Goal: Task Accomplishment & Management: Manage account settings

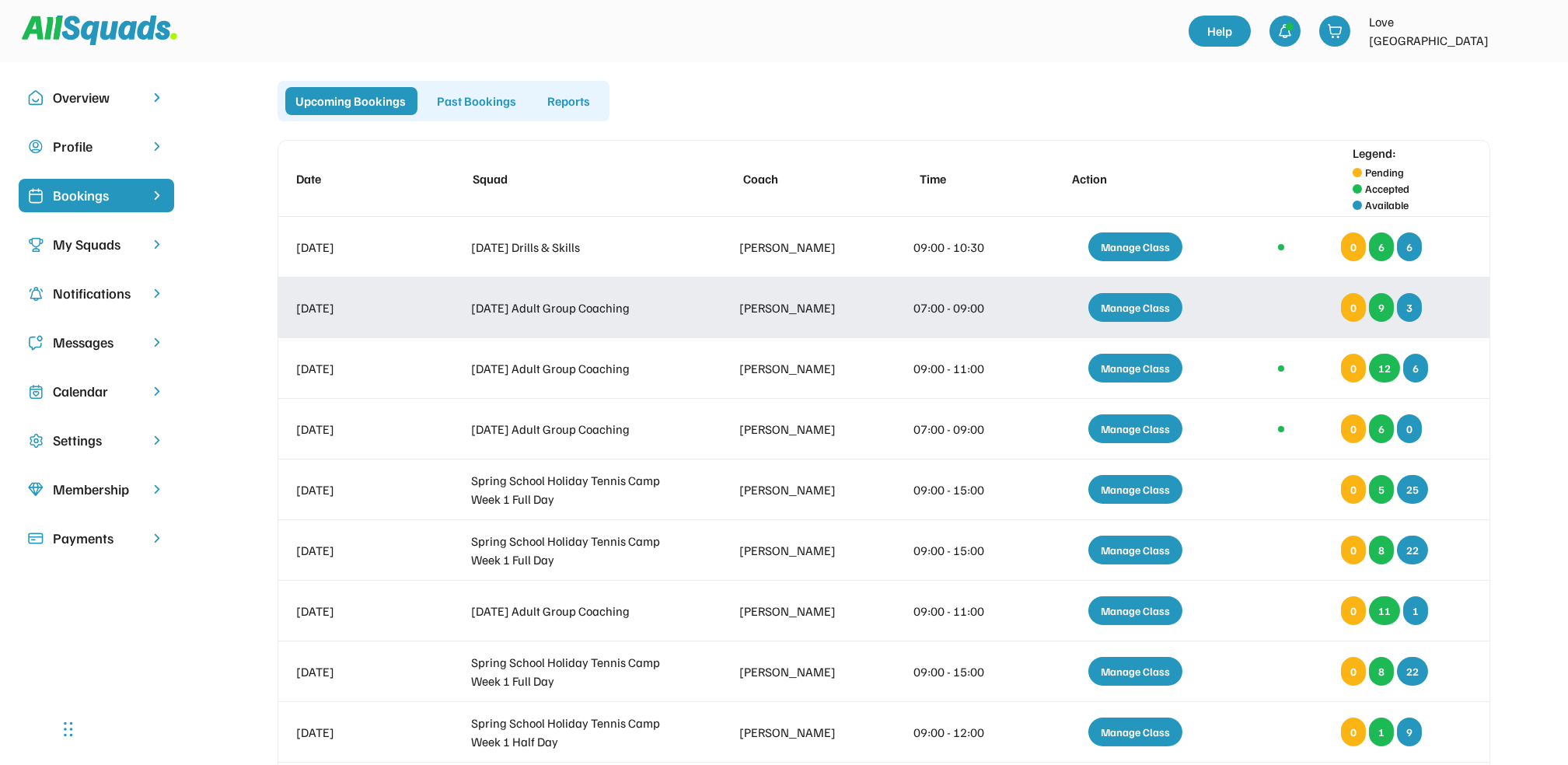
click at [1146, 312] on div "Manage Class" at bounding box center [1135, 307] width 94 height 28
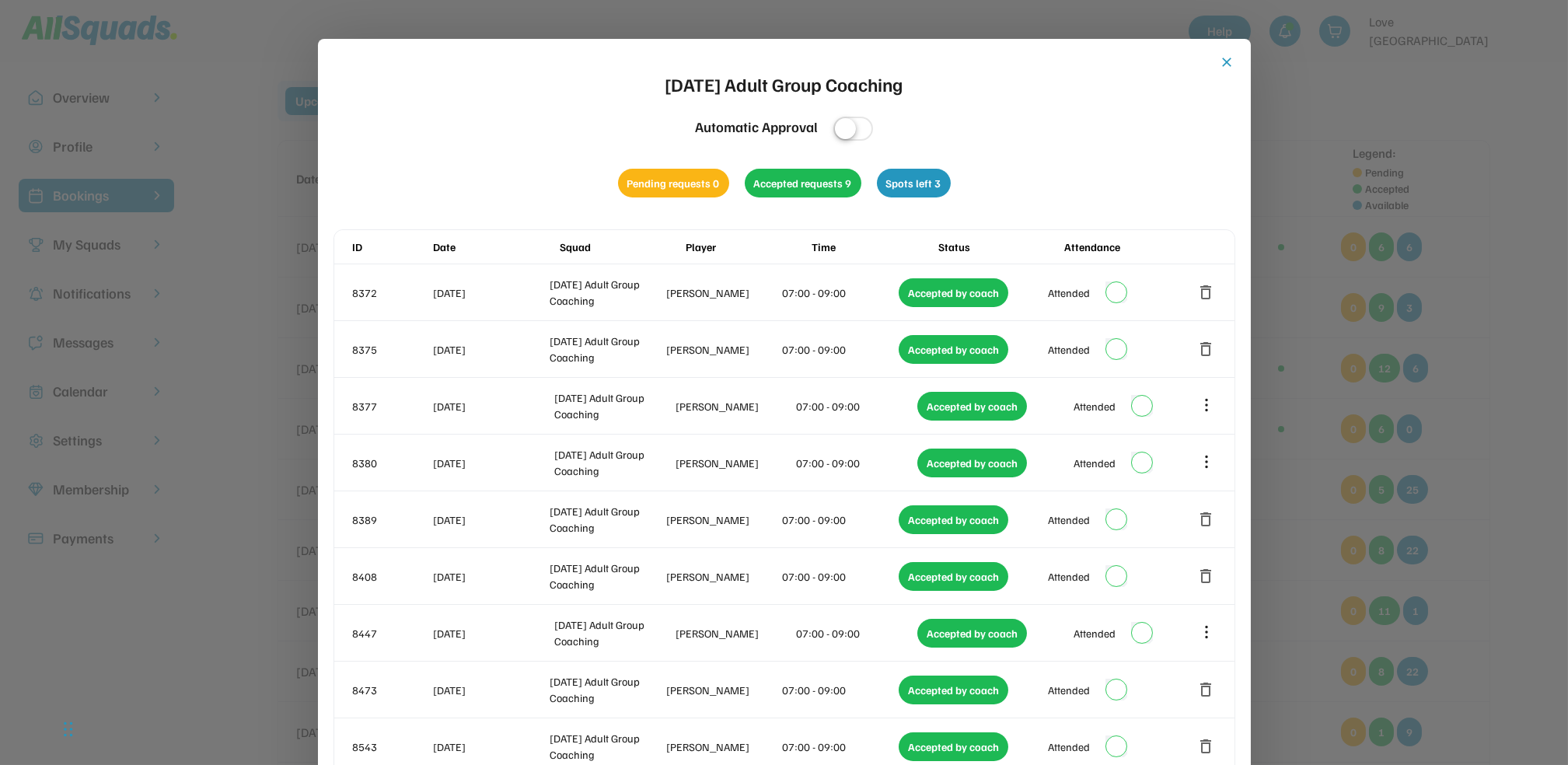
click at [1228, 62] on button "close" at bounding box center [1228, 63] width 16 height 16
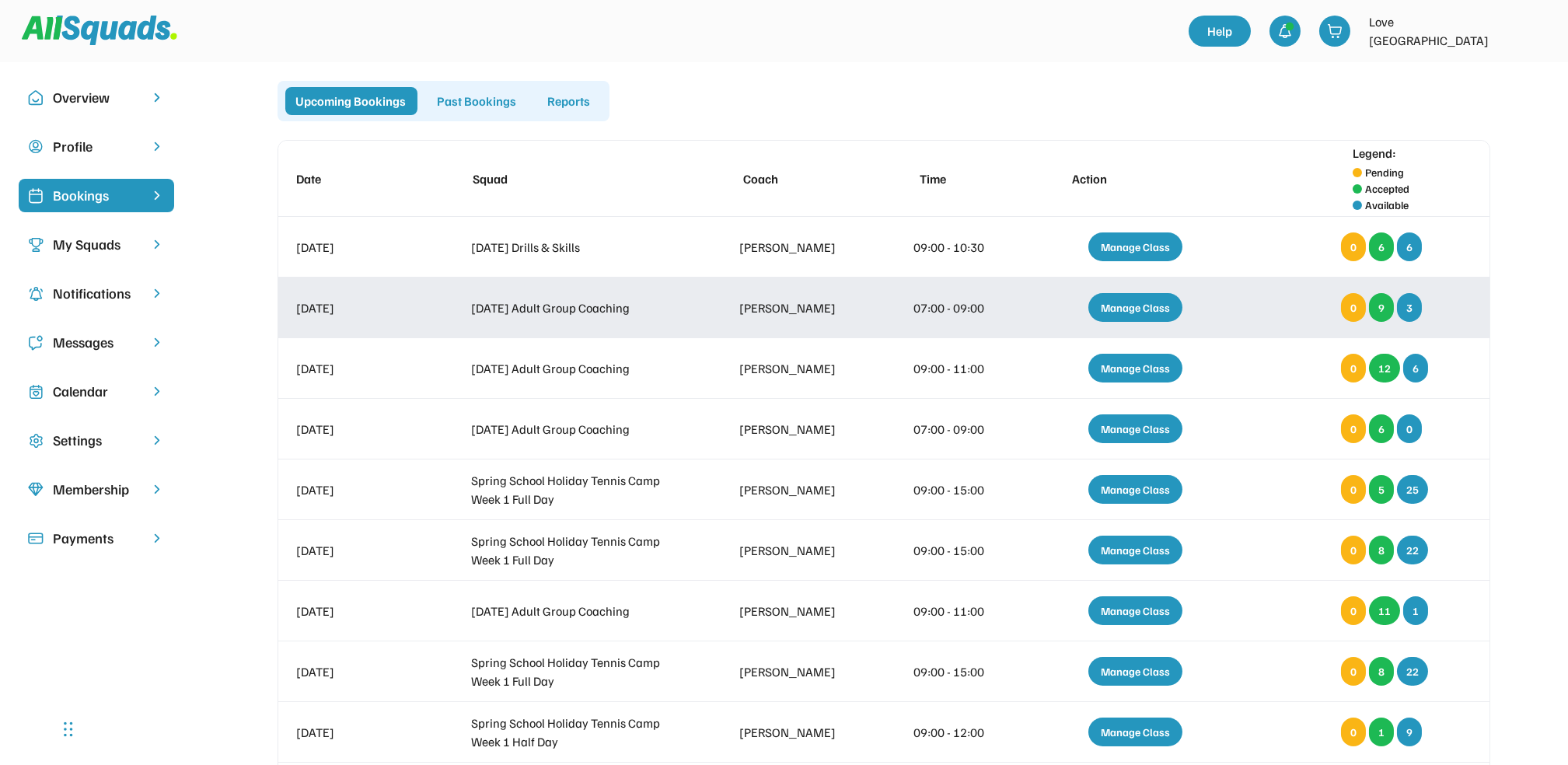
click at [1137, 310] on div "Manage Class" at bounding box center [1135, 307] width 94 height 28
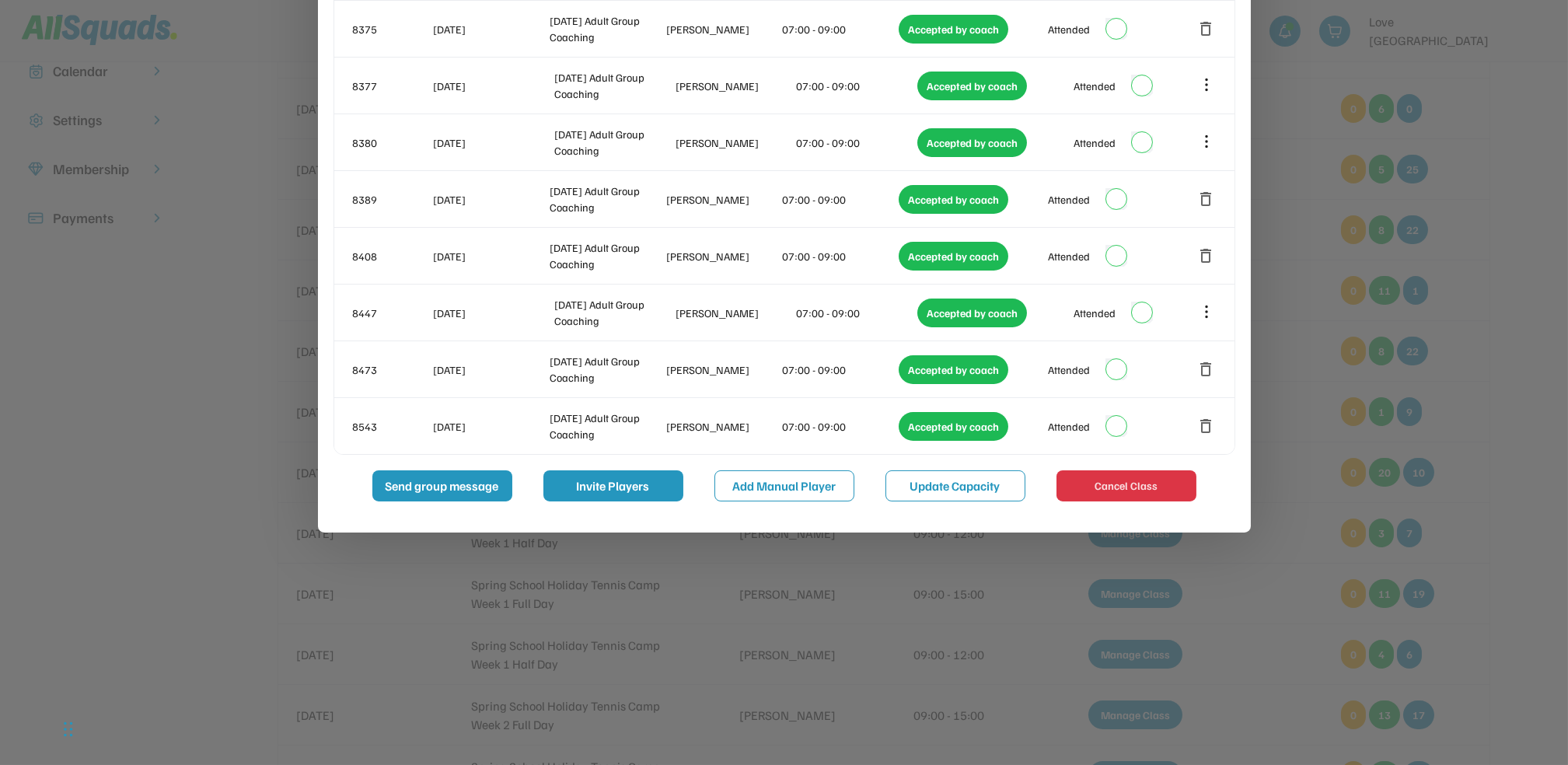
scroll to position [518, 0]
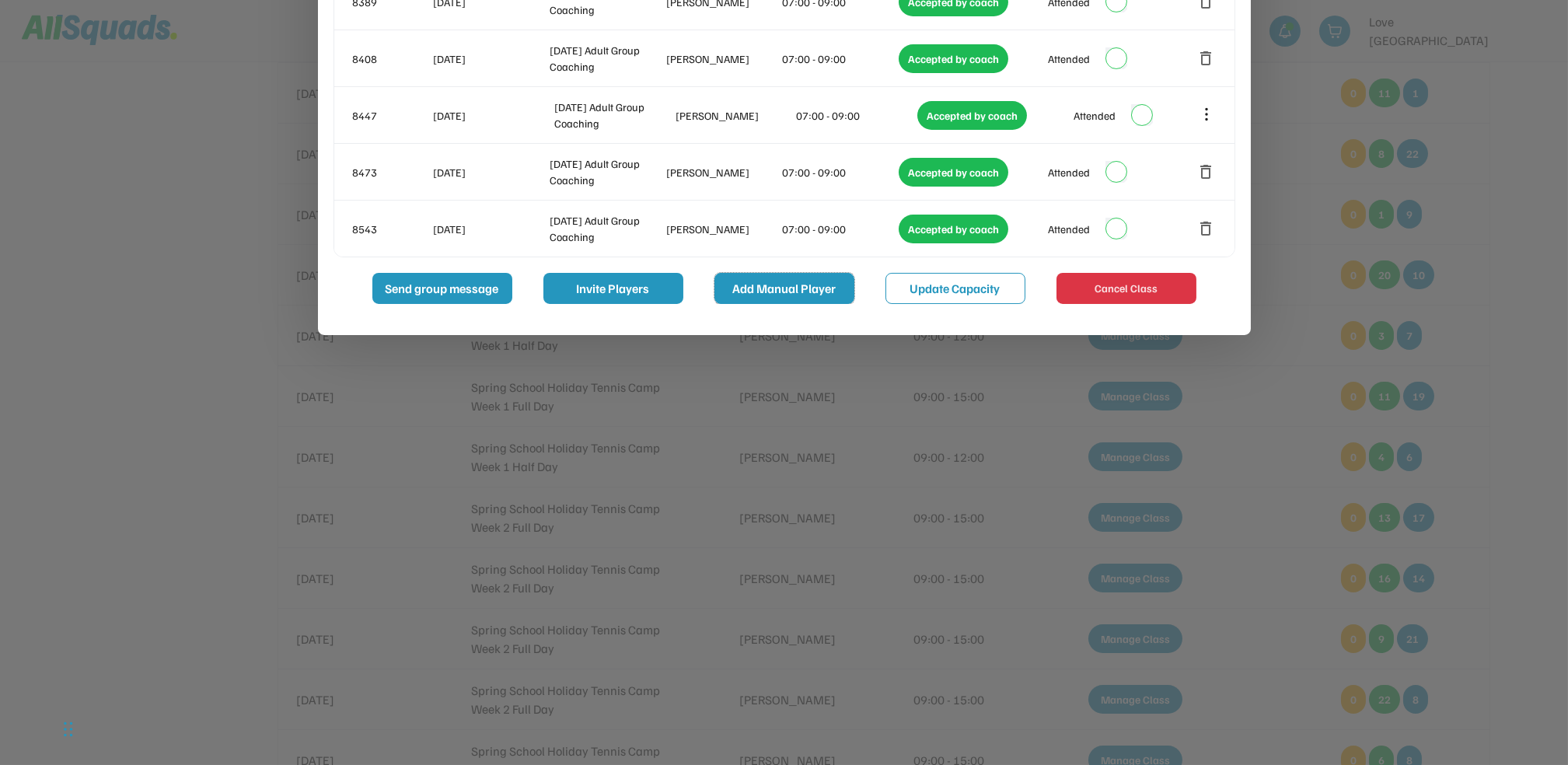
click at [792, 290] on button "Add Manual Player" at bounding box center [784, 289] width 140 height 31
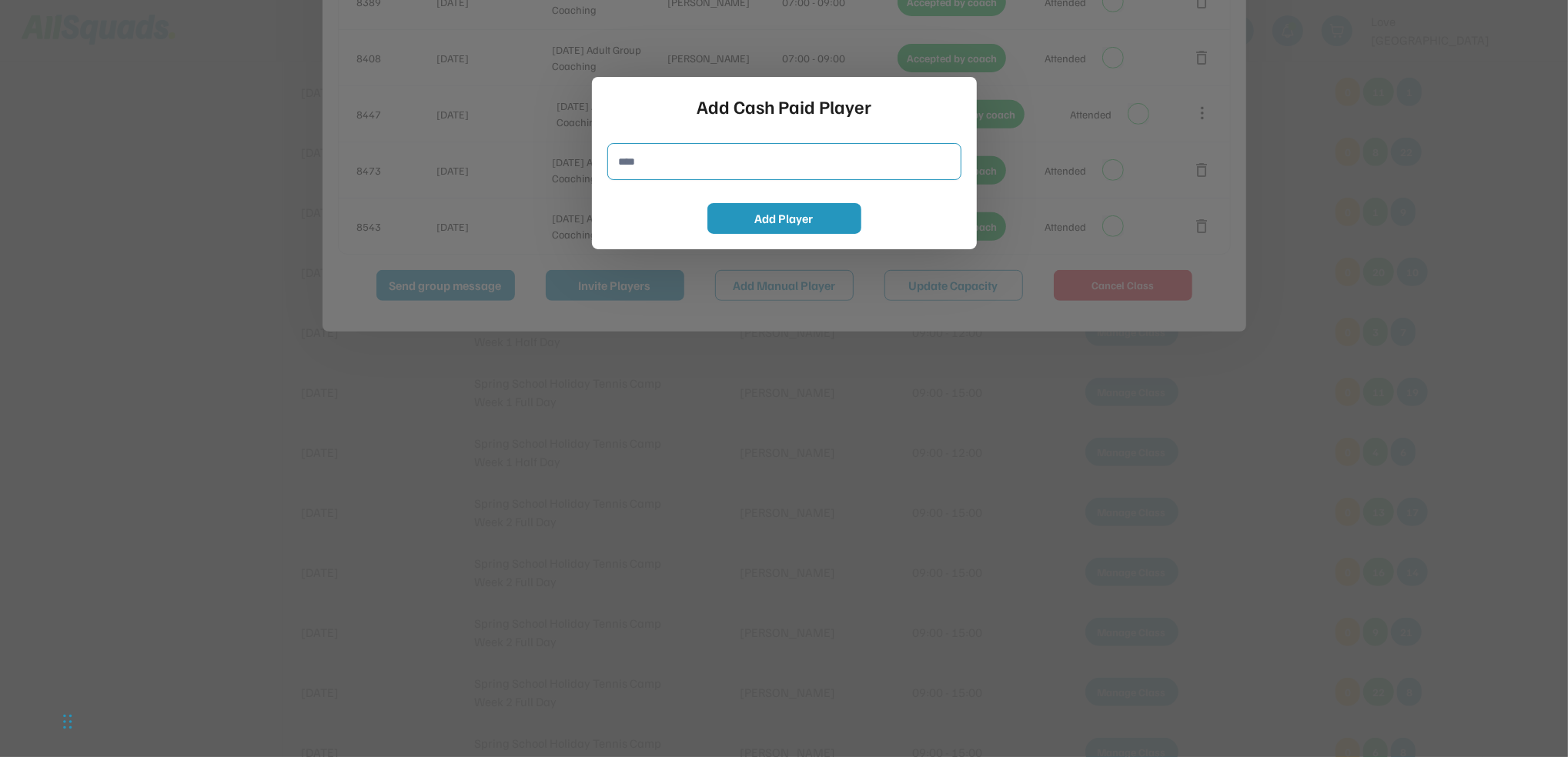
click at [614, 159] on input "input" at bounding box center [784, 162] width 354 height 37
type input "**********"
click at [771, 211] on button "Add Player" at bounding box center [784, 219] width 154 height 31
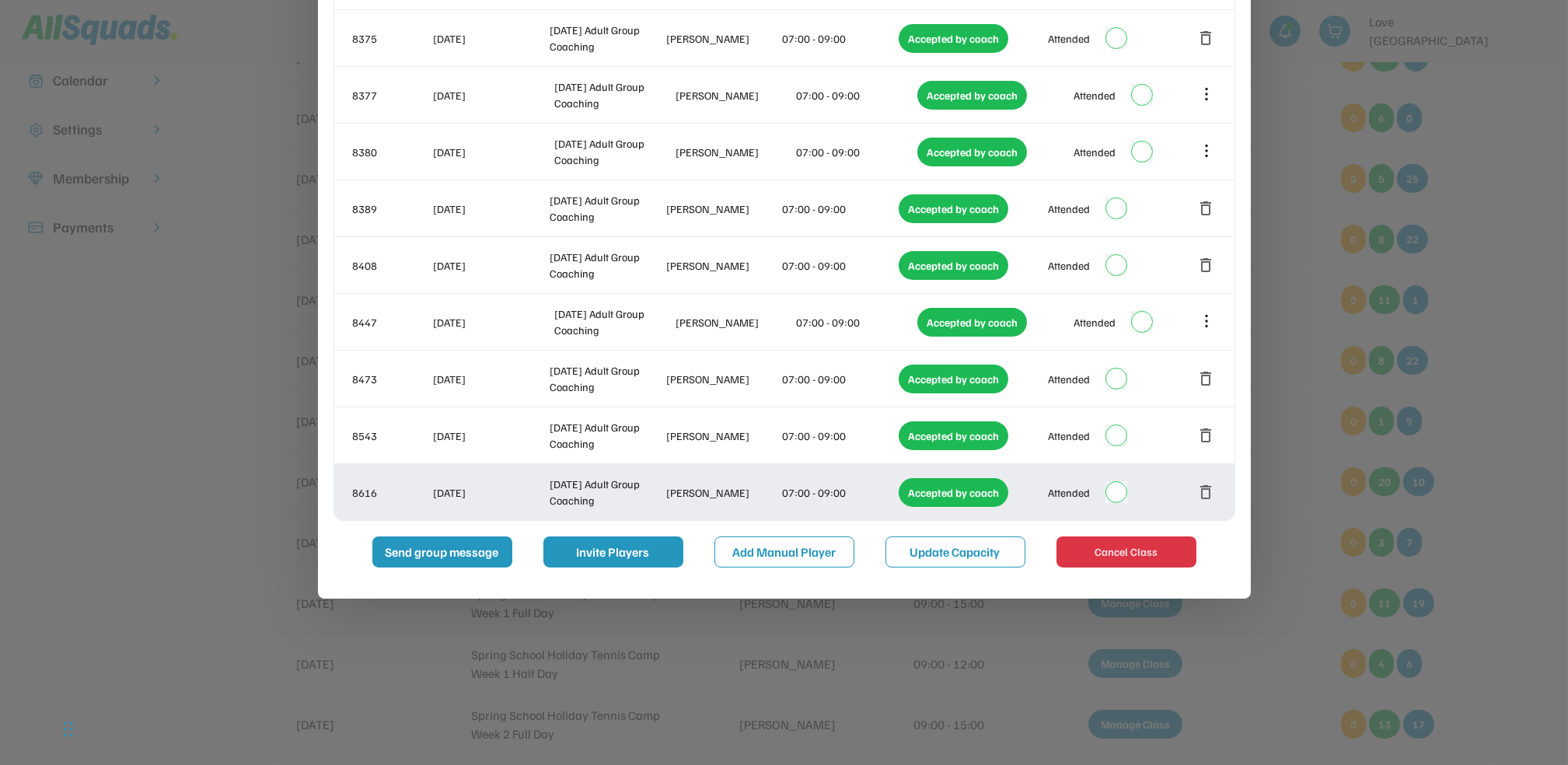
scroll to position [0, 0]
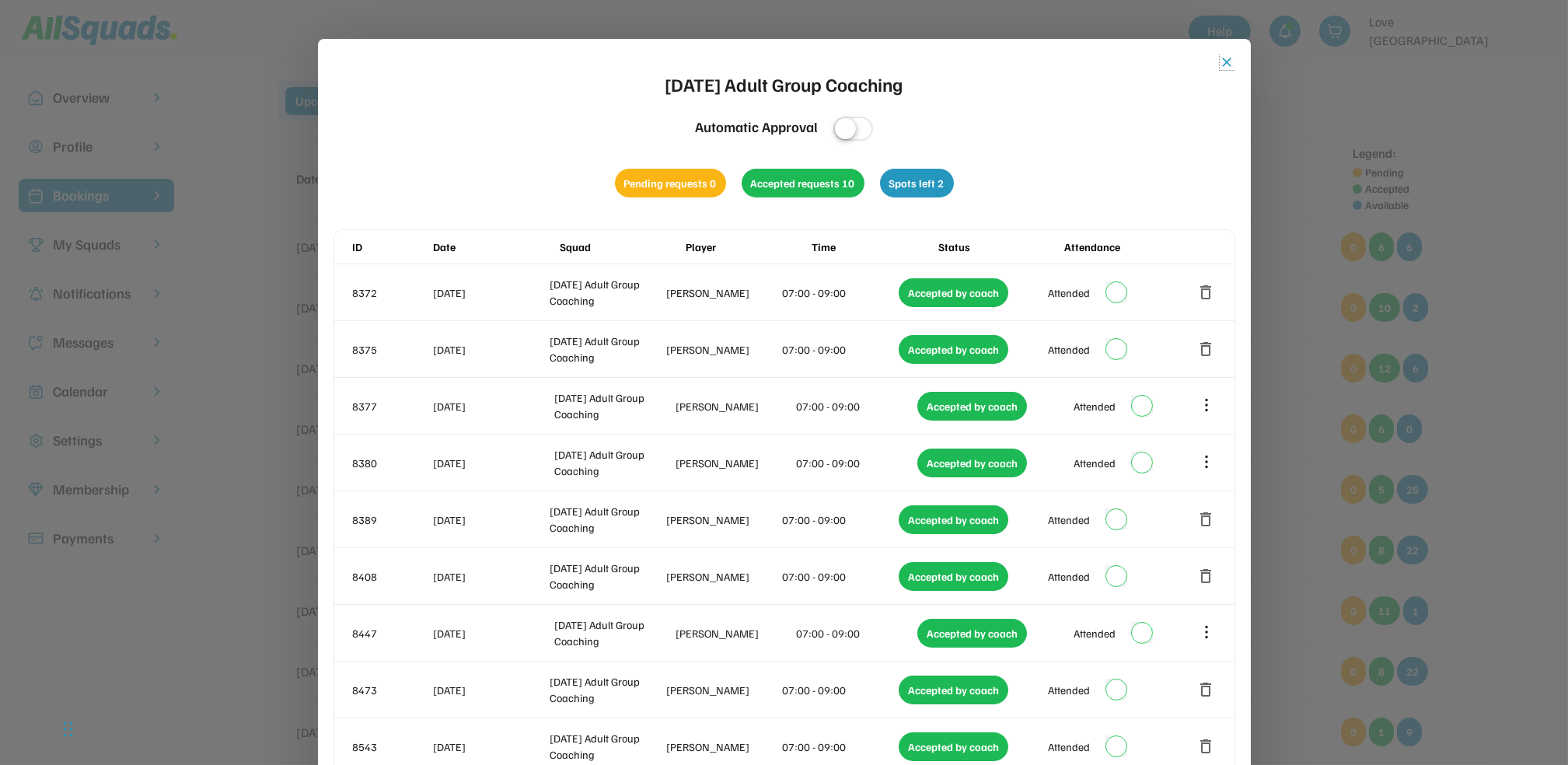
click at [1228, 64] on button "close" at bounding box center [1228, 63] width 16 height 16
